Goal: Check status

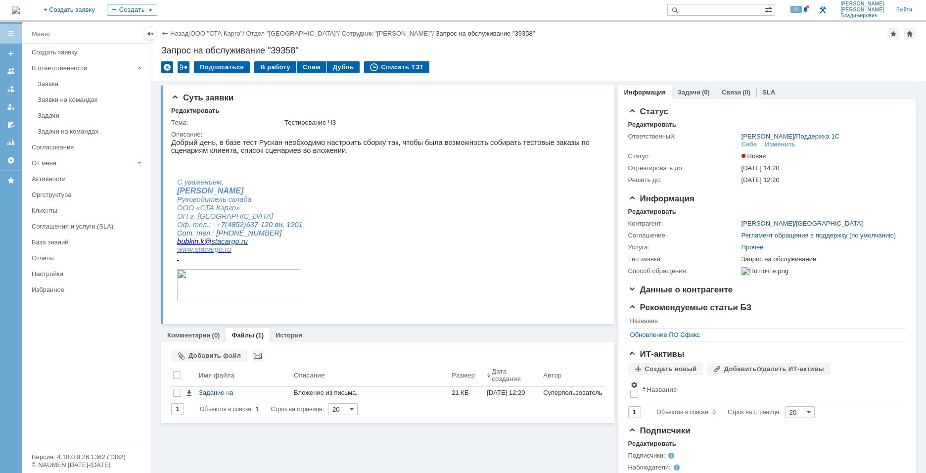
click at [723, 10] on input "text" at bounding box center [715, 10] width 97 height 12
paste input "39302"
type input "39302"
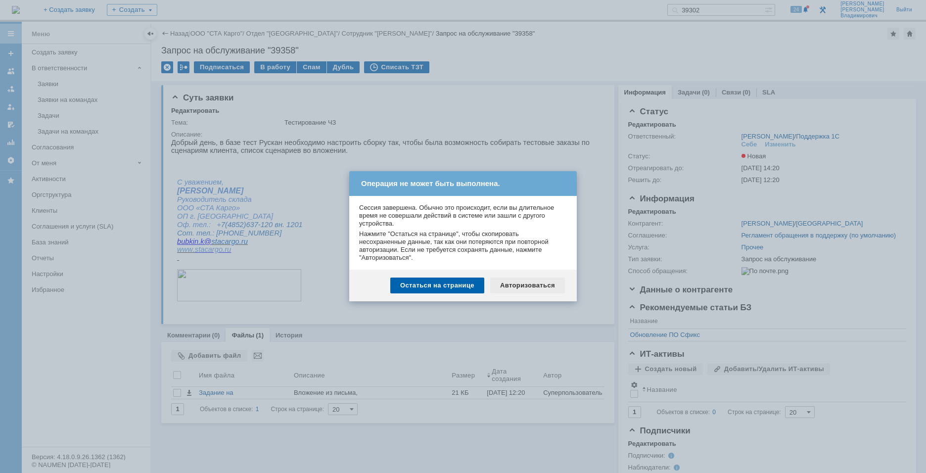
click at [516, 287] on div "Авторизоваться" at bounding box center [527, 286] width 75 height 16
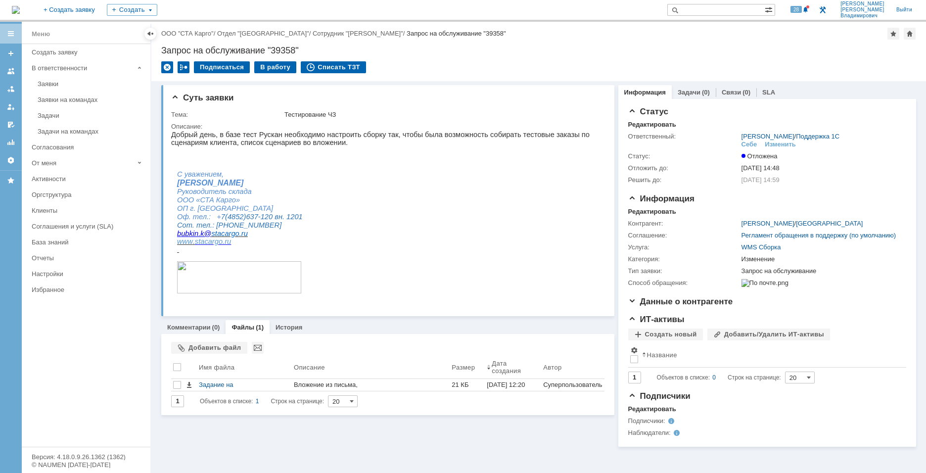
click at [719, 11] on input "text" at bounding box center [715, 10] width 97 height 12
type input "39302"
